Goal: Task Accomplishment & Management: Complete application form

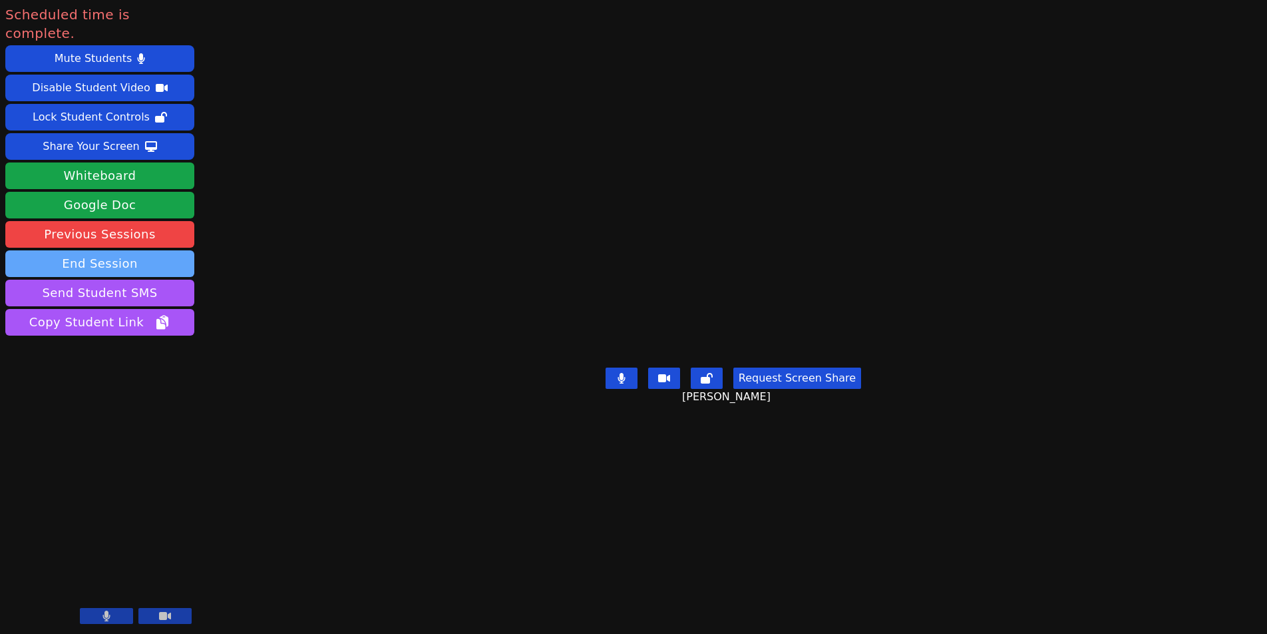
click at [99, 250] on button "End Session" at bounding box center [99, 263] width 189 height 27
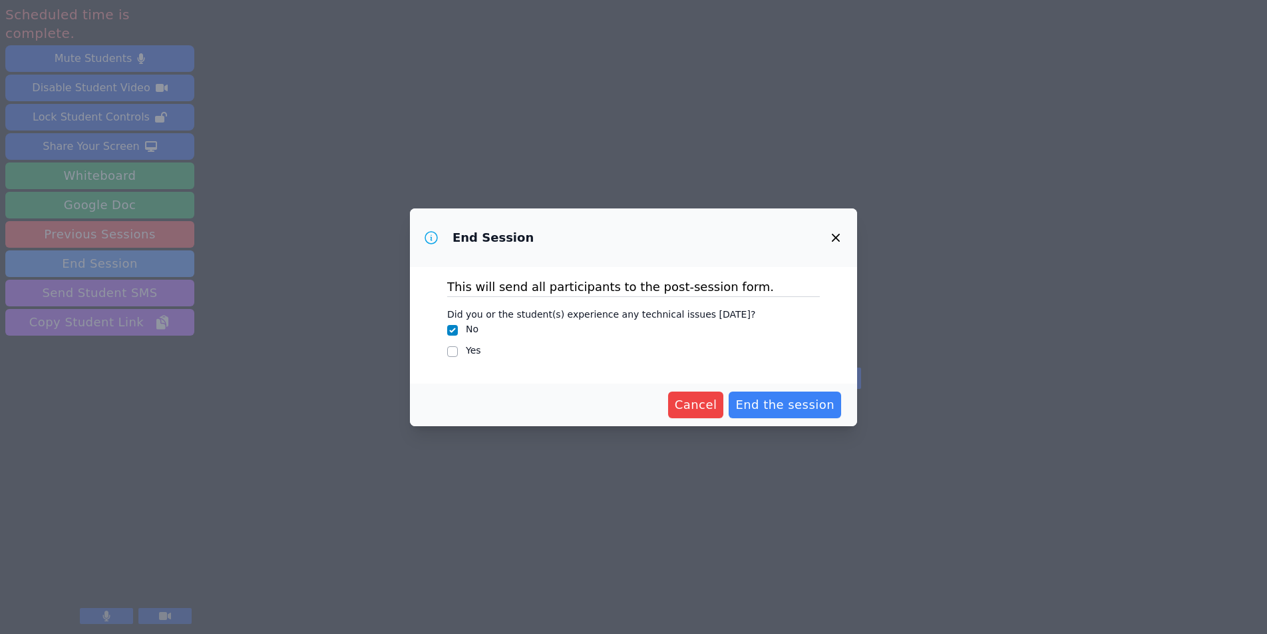
drag, startPoint x: 799, startPoint y: 406, endPoint x: 299, endPoint y: 402, distance: 499.8
click at [301, 403] on div "End Session This will send all participants to the post-session form. Did you o…" at bounding box center [633, 317] width 1267 height 634
click at [835, 230] on icon "button" at bounding box center [836, 238] width 16 height 16
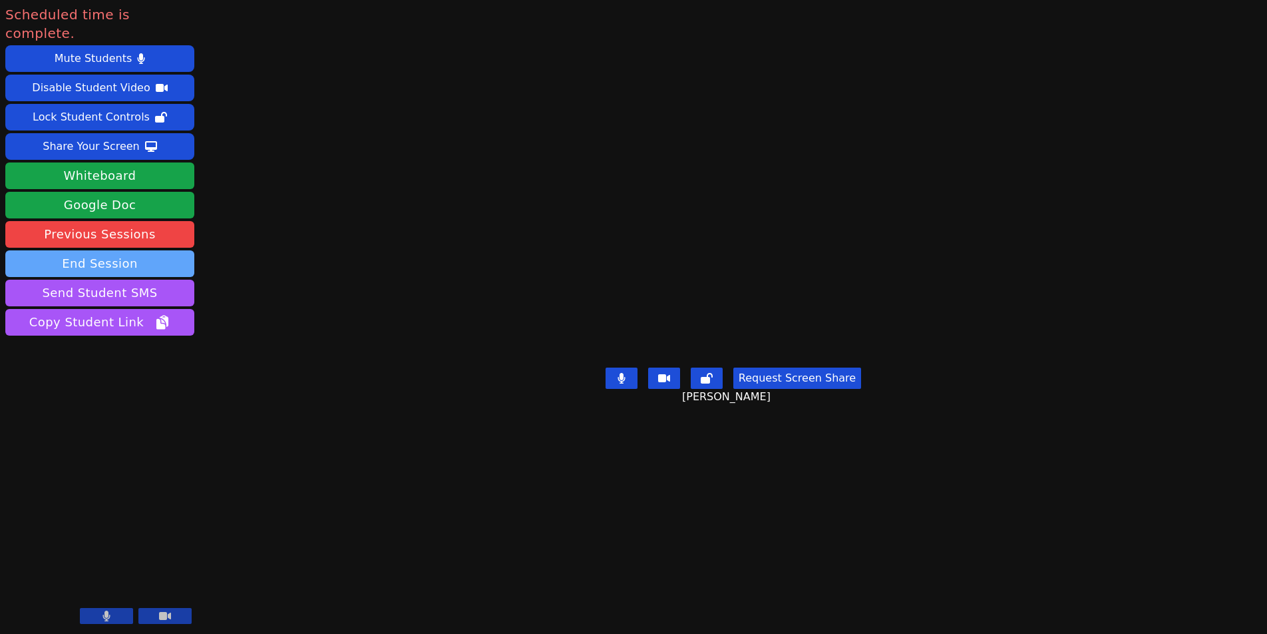
click at [105, 250] on button "End Session" at bounding box center [99, 263] width 189 height 27
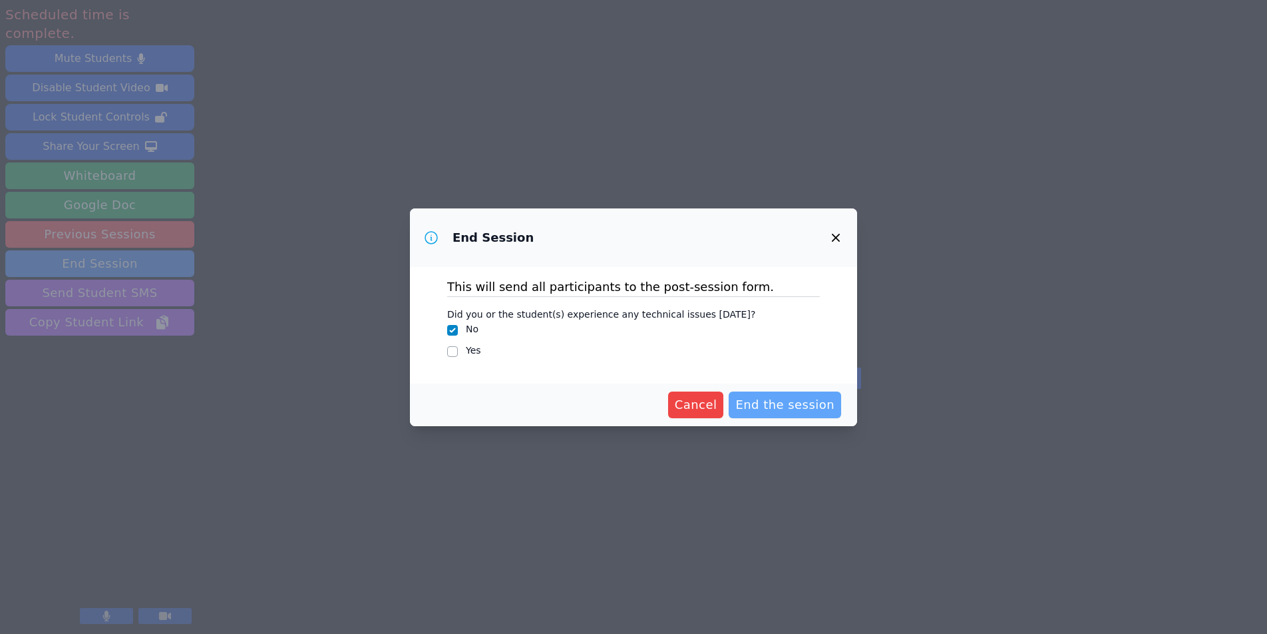
click at [793, 406] on span "End the session" at bounding box center [784, 404] width 99 height 19
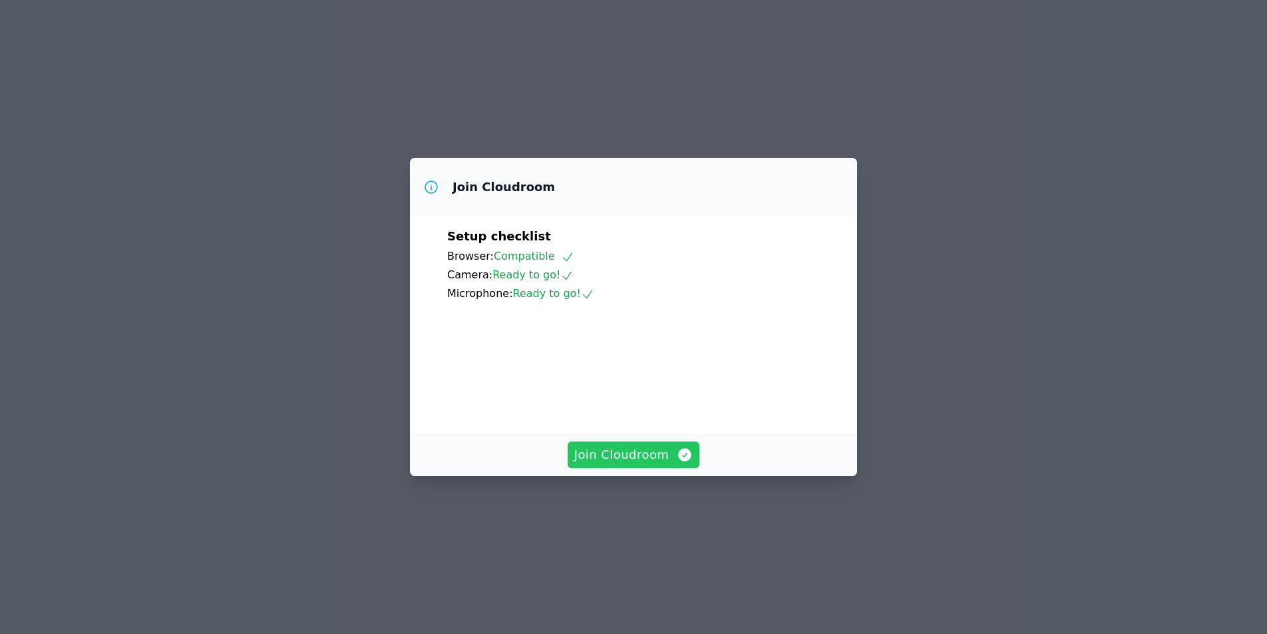
click at [636, 464] on span "Join Cloudroom" at bounding box center [633, 454] width 119 height 19
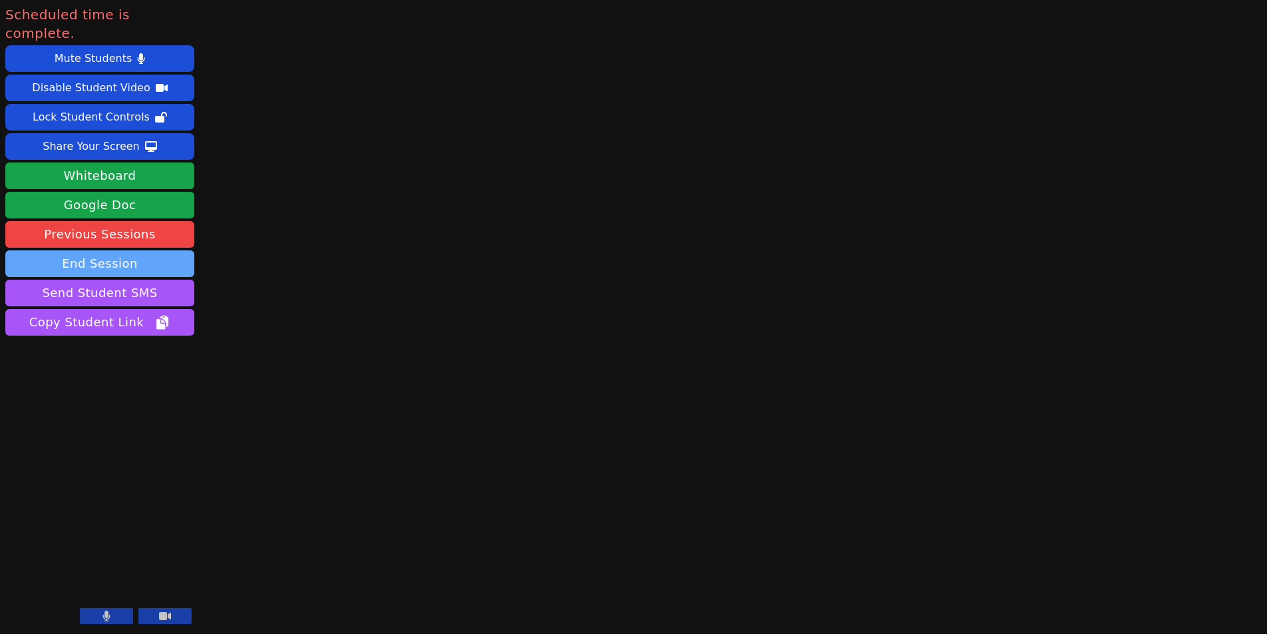
click at [140, 250] on button "End Session" at bounding box center [99, 263] width 189 height 27
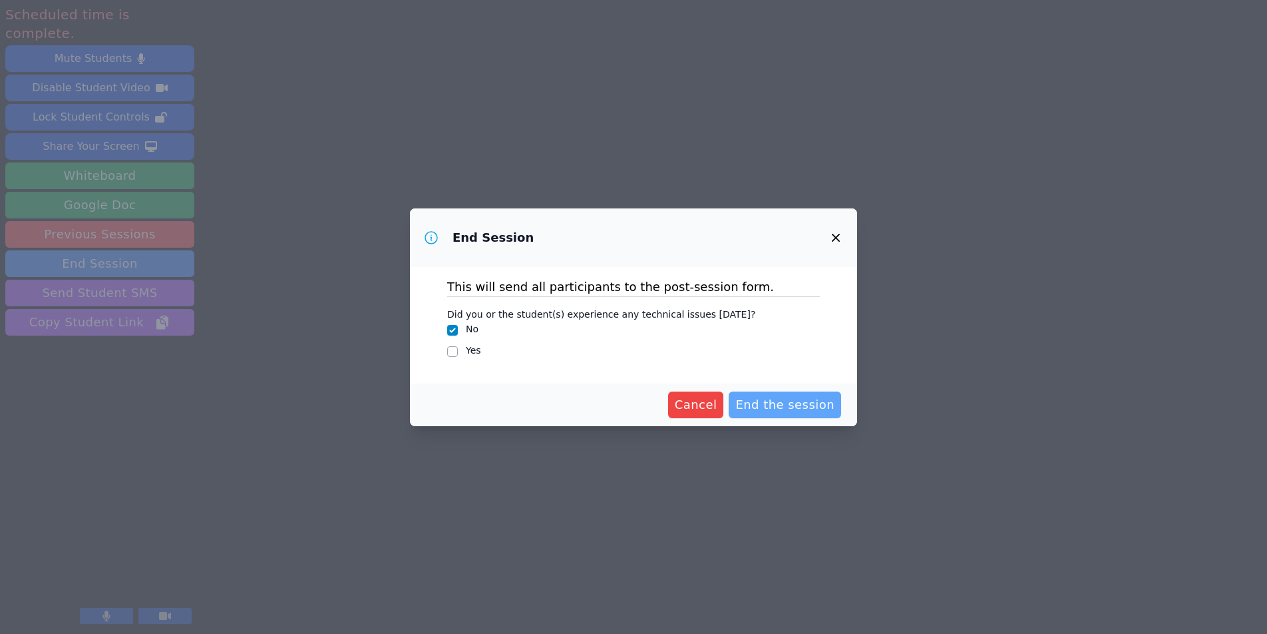
click at [787, 401] on span "End the session" at bounding box center [784, 404] width 99 height 19
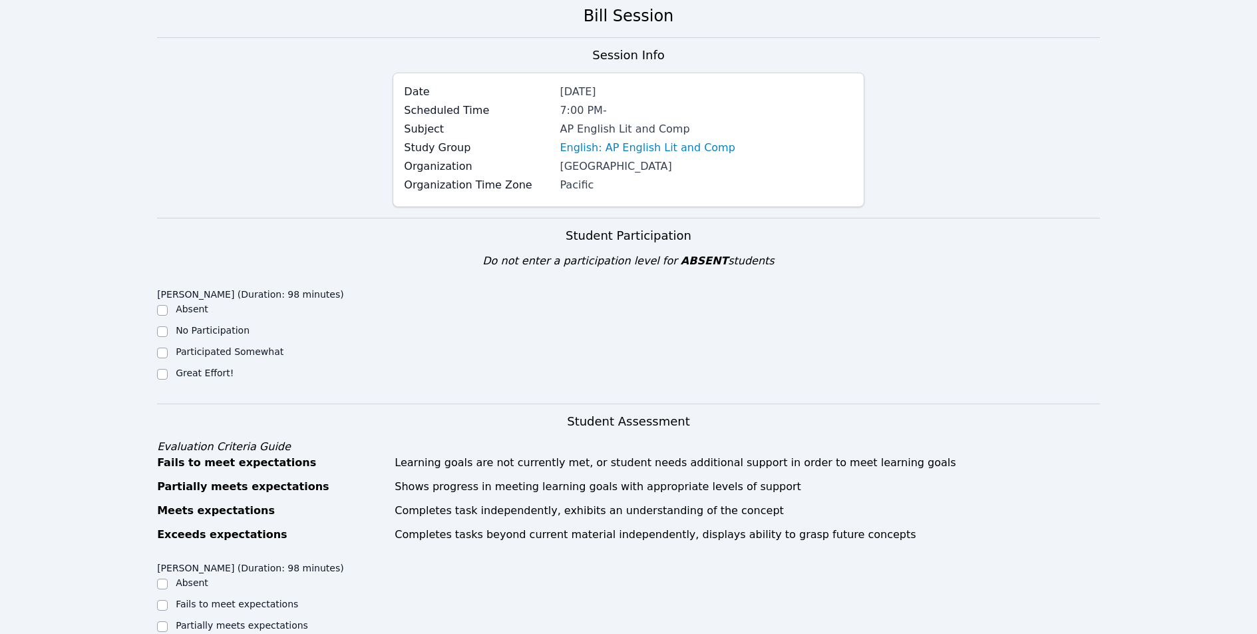
scroll to position [67, 0]
click at [207, 367] on label "Great Effort!" at bounding box center [205, 372] width 58 height 11
click at [168, 368] on input "Great Effort!" at bounding box center [162, 373] width 11 height 11
checkbox input "true"
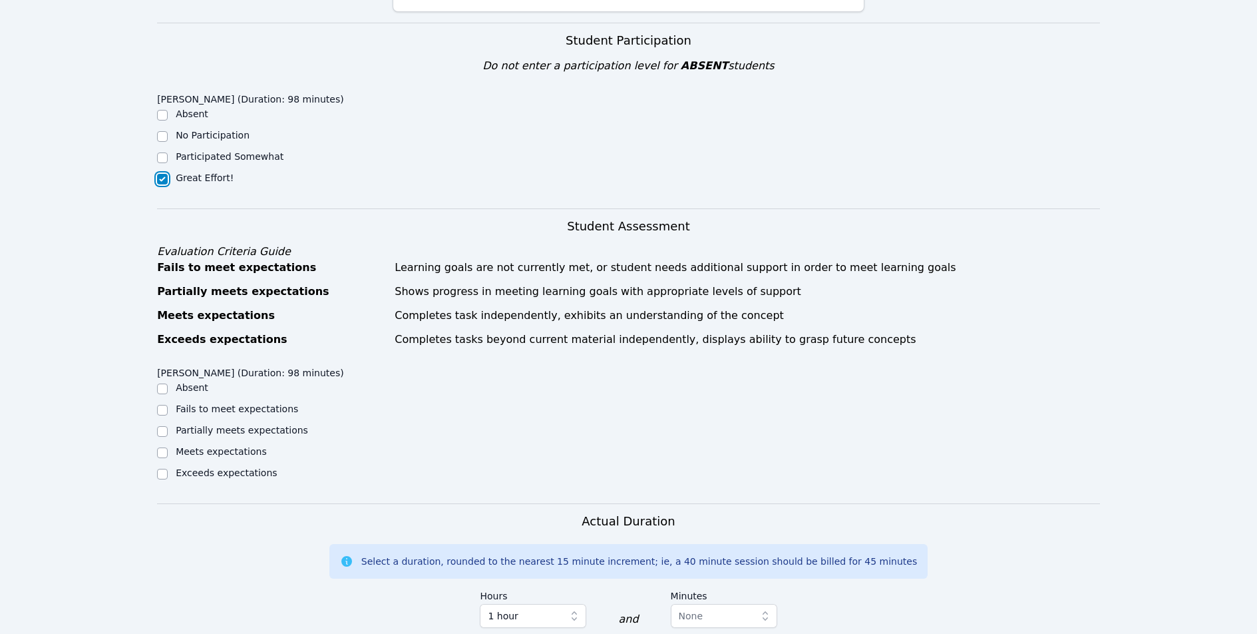
scroll to position [288, 0]
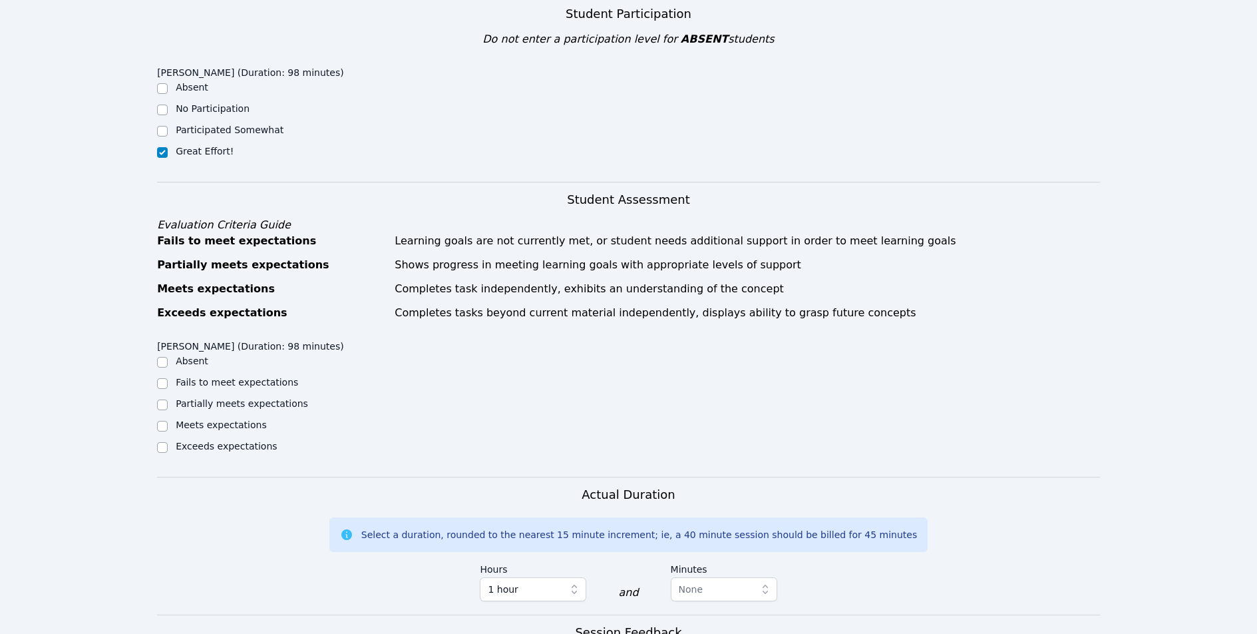
click at [189, 445] on label "Exceeds expectations" at bounding box center [226, 446] width 101 height 11
click at [168, 445] on input "Exceeds expectations" at bounding box center [162, 447] width 11 height 11
checkbox input "true"
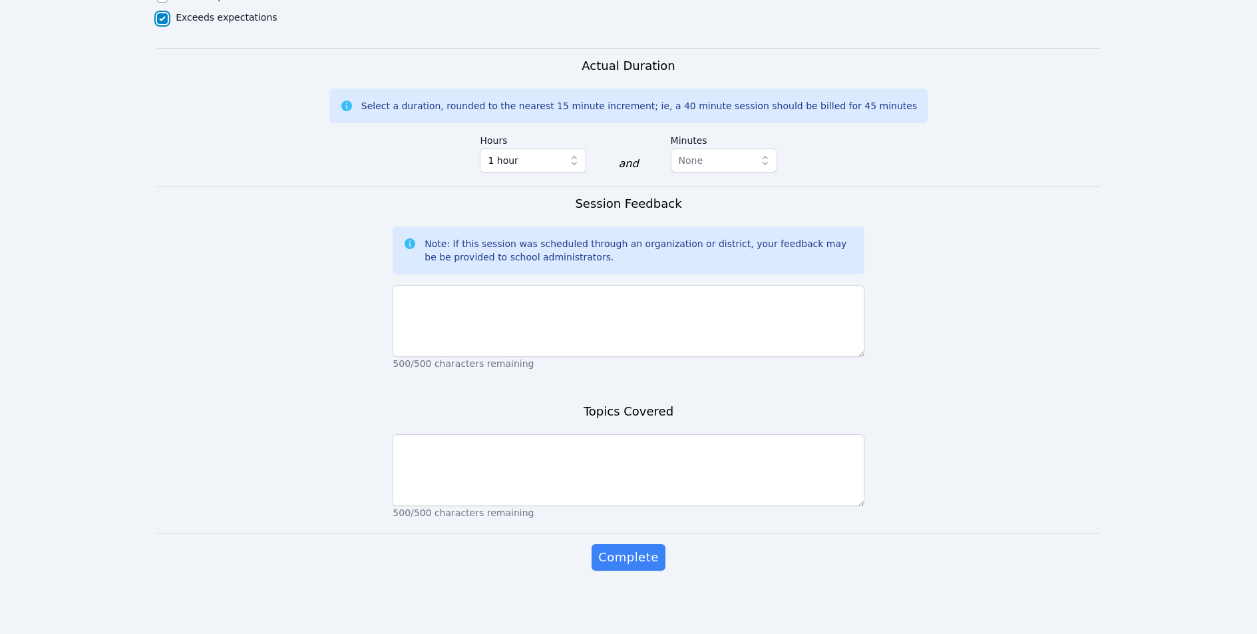
scroll to position [717, 0]
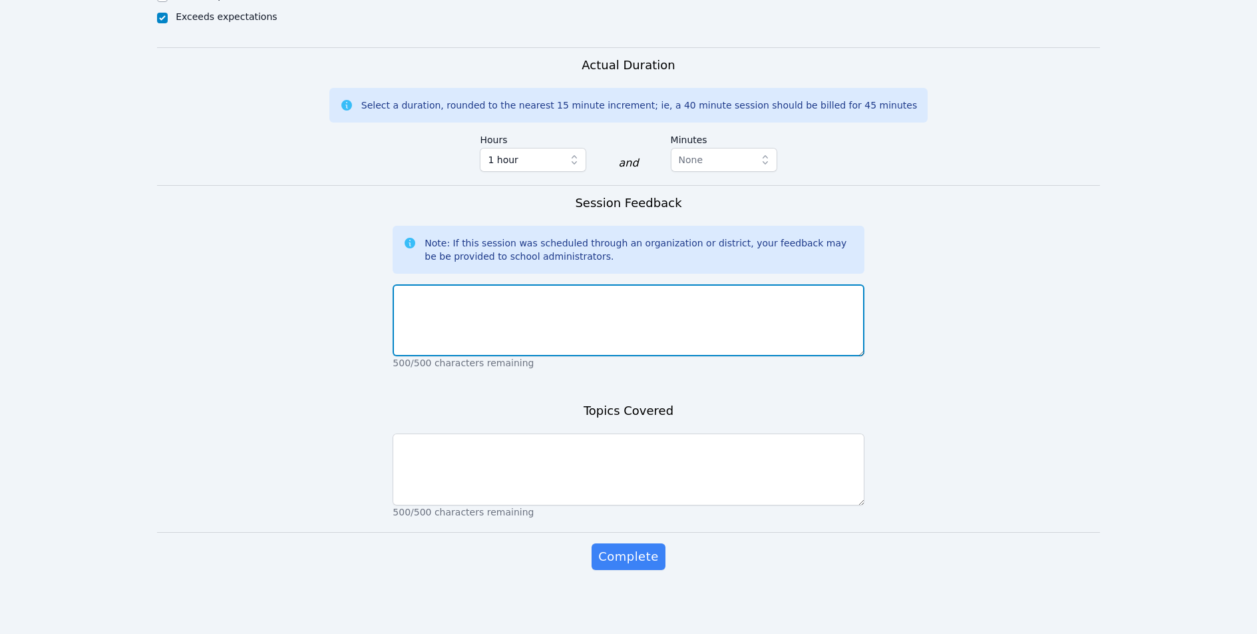
click at [411, 305] on textarea at bounding box center [628, 320] width 471 height 72
click at [549, 311] on textarea "We looked at the types of essay prompts to expect in the APLC exam, noting the …" at bounding box center [628, 320] width 471 height 72
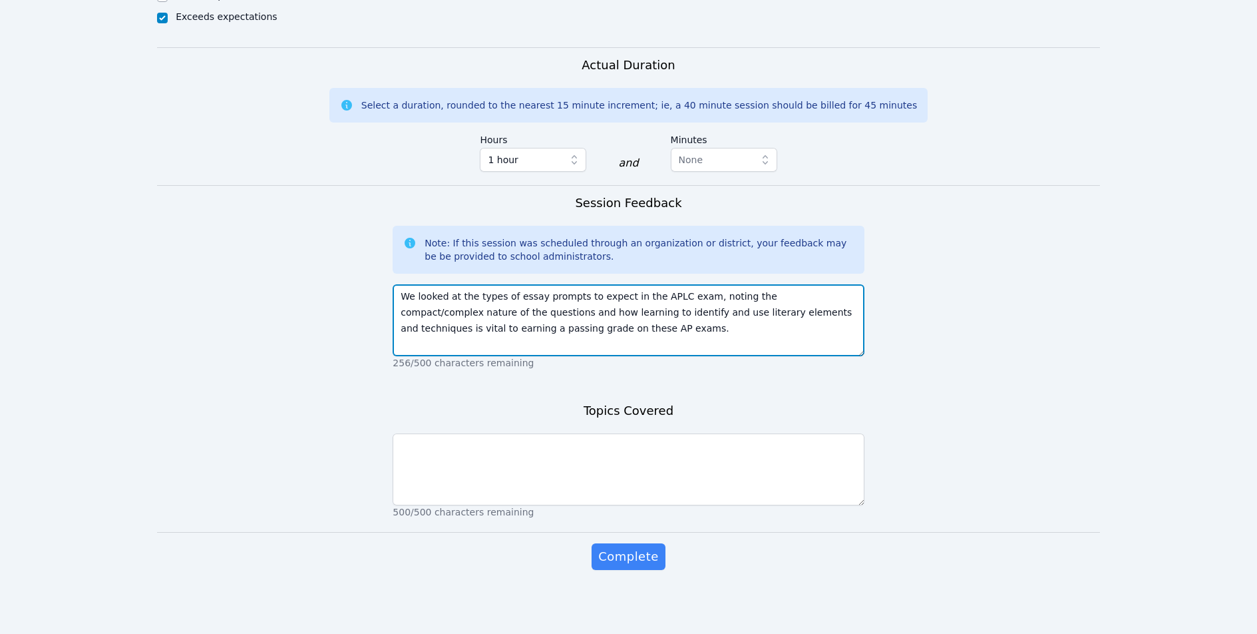
type textarea "We looked at the types of essay prompts to expect in the APLC exam, noting the …"
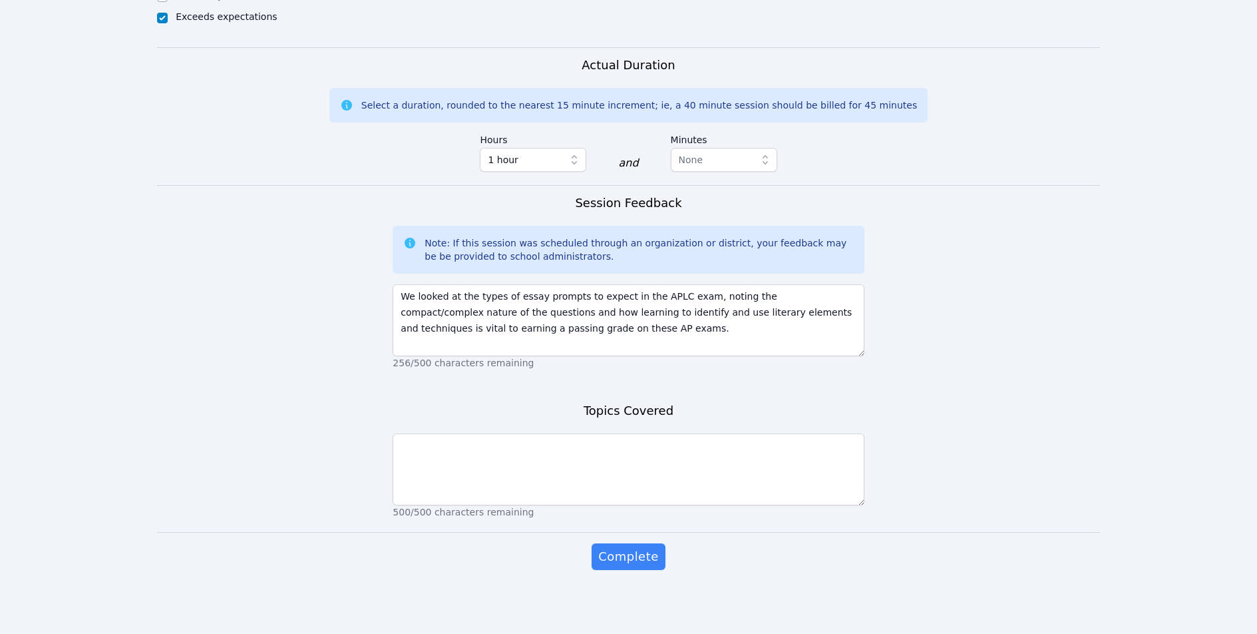
click at [386, 436] on form "Student Participation Do not enter a participation level for ABSENT students [P…" at bounding box center [628, 82] width 943 height 1030
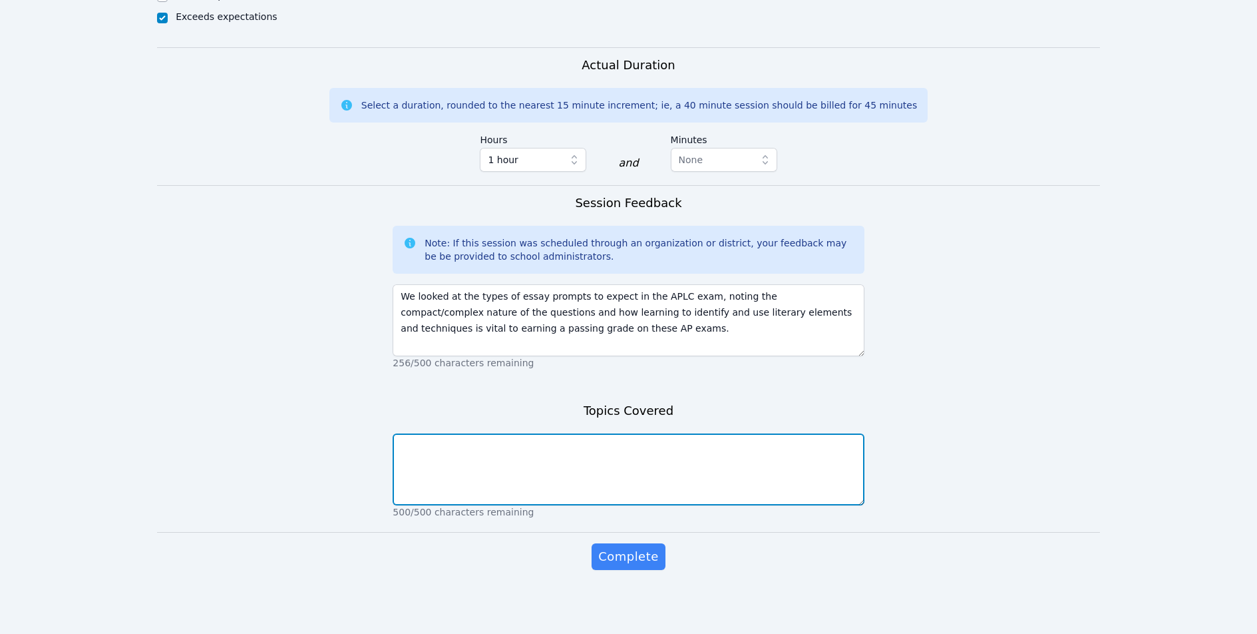
click at [395, 441] on textarea at bounding box center [628, 469] width 471 height 72
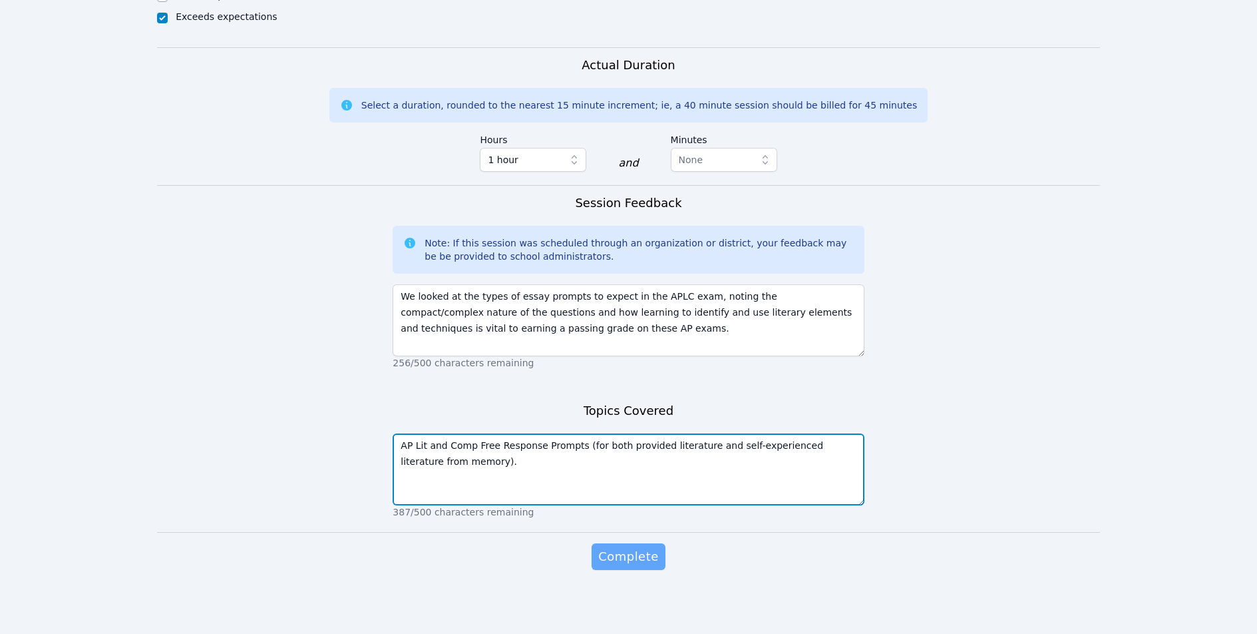
type textarea "AP Lit and Comp Free Response Prompts (for both provided literature and self-ex…"
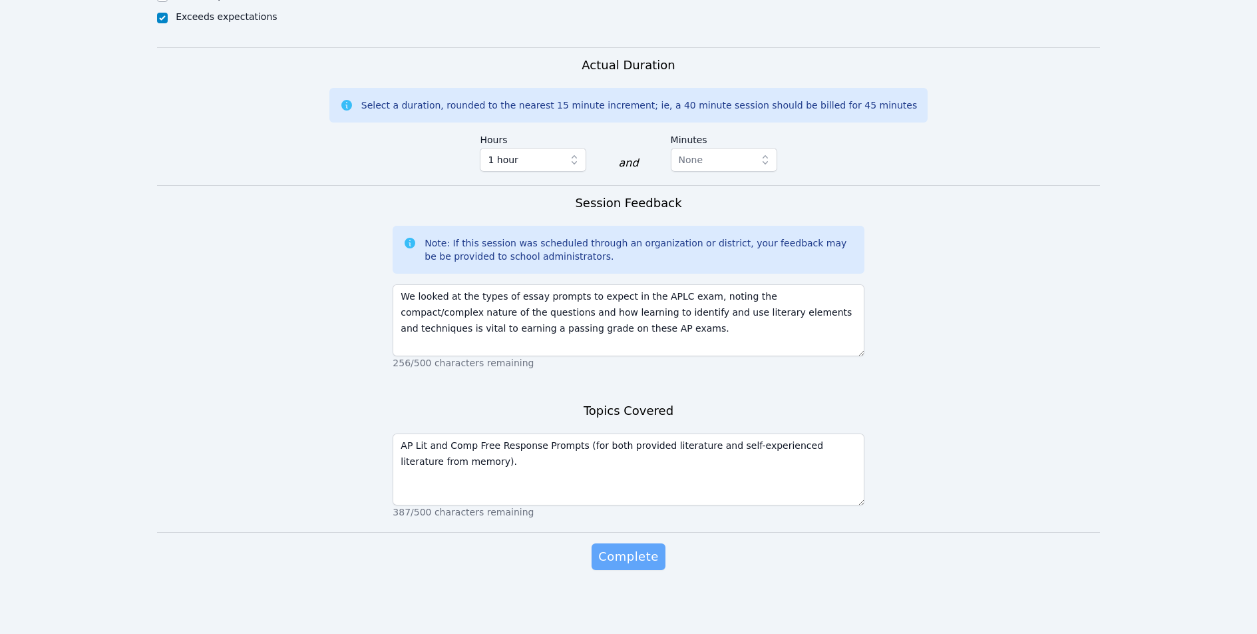
click at [610, 553] on span "Complete" at bounding box center [628, 556] width 60 height 19
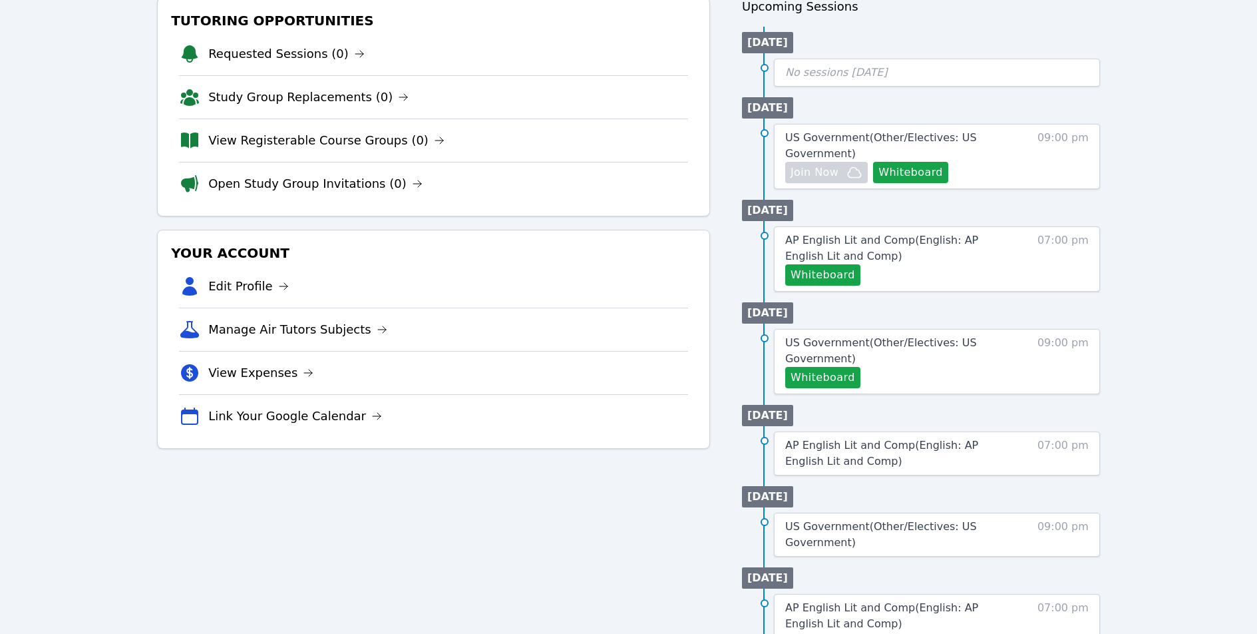
scroll to position [513, 0]
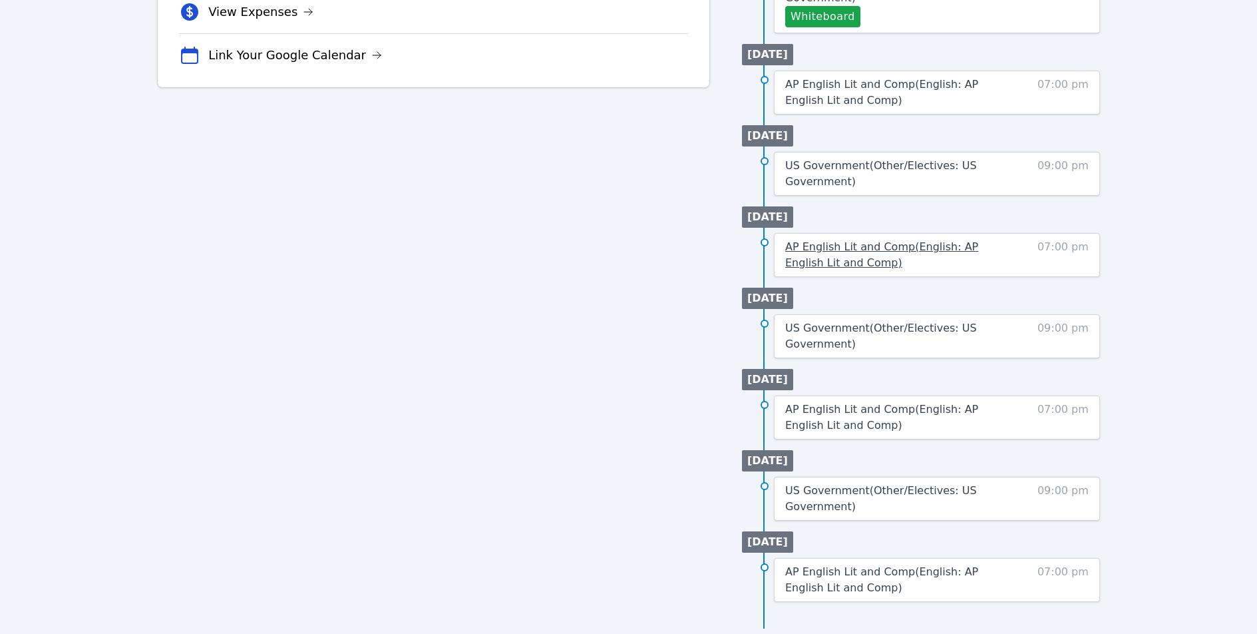
click at [839, 245] on span "AP English Lit and Comp ( English: AP English Lit and Comp )" at bounding box center [881, 254] width 193 height 29
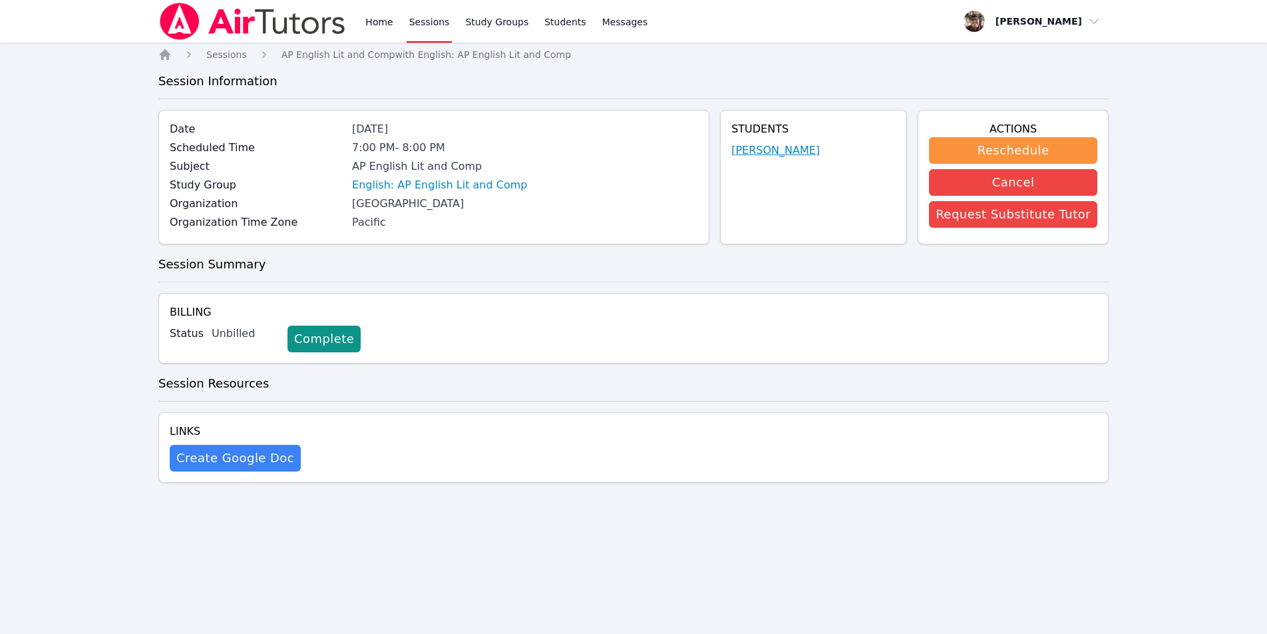
click at [769, 144] on link "[PERSON_NAME]" at bounding box center [775, 150] width 89 height 16
